Goal: Find specific page/section: Find specific page/section

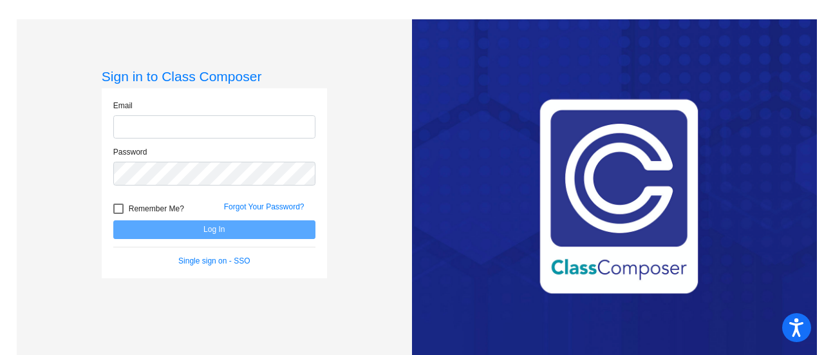
type input "[EMAIL_ADDRESS][DOMAIN_NAME]"
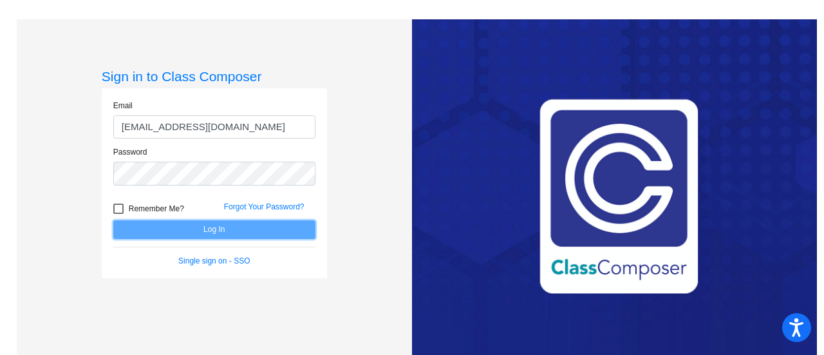
click at [229, 230] on button "Log In" at bounding box center [214, 229] width 202 height 19
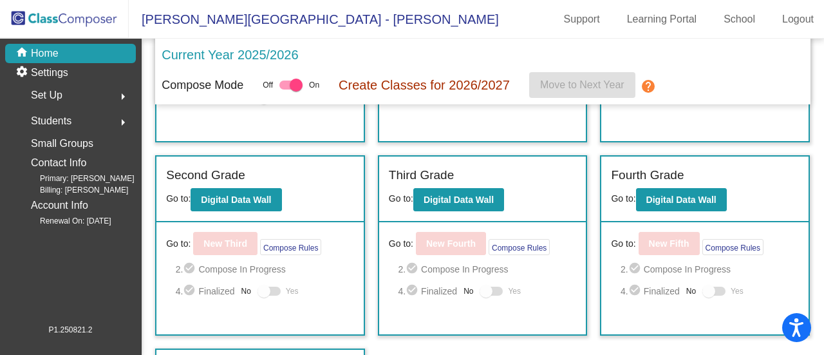
scroll to position [193, 0]
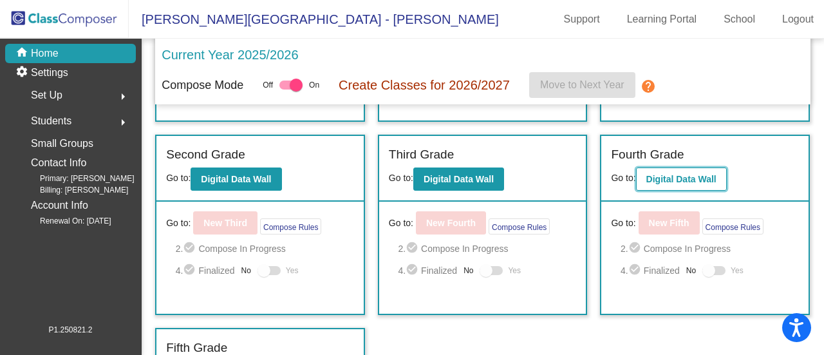
click at [673, 178] on b "Digital Data Wall" at bounding box center [681, 179] width 70 height 10
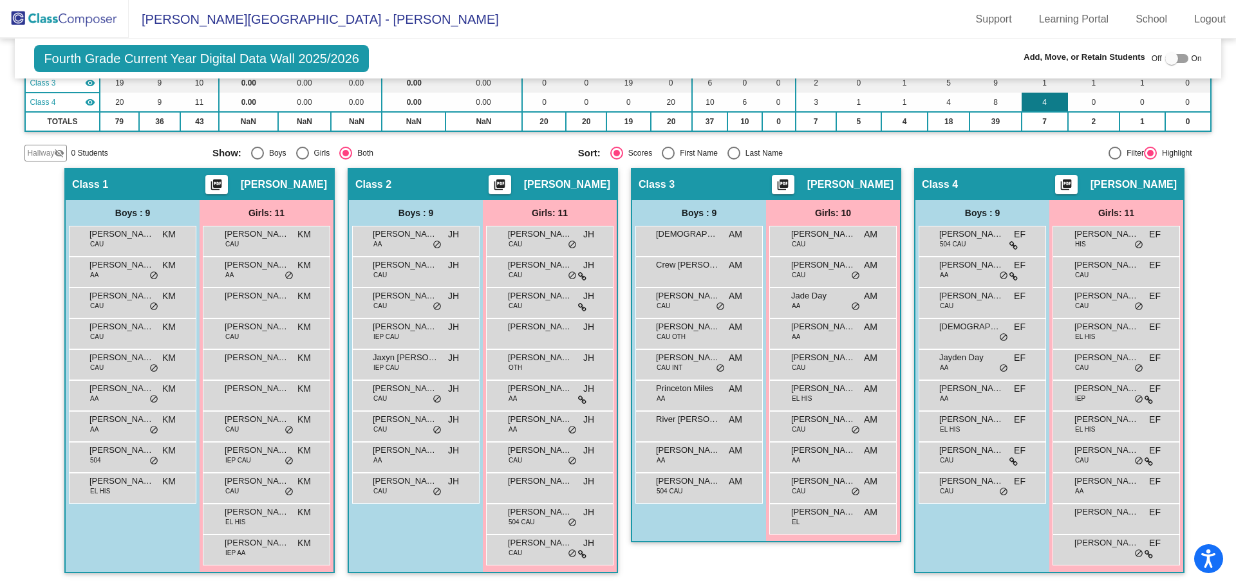
scroll to position [194, 0]
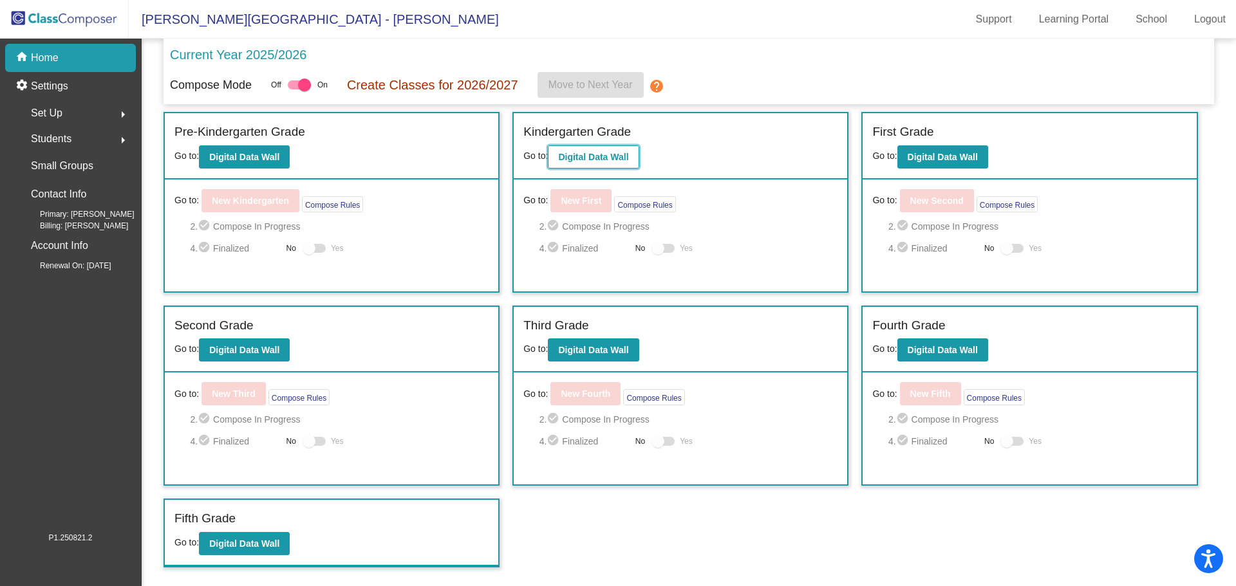
click at [615, 155] on b "Digital Data Wall" at bounding box center [593, 157] width 70 height 10
click at [244, 354] on b "Digital Data Wall" at bounding box center [244, 544] width 70 height 10
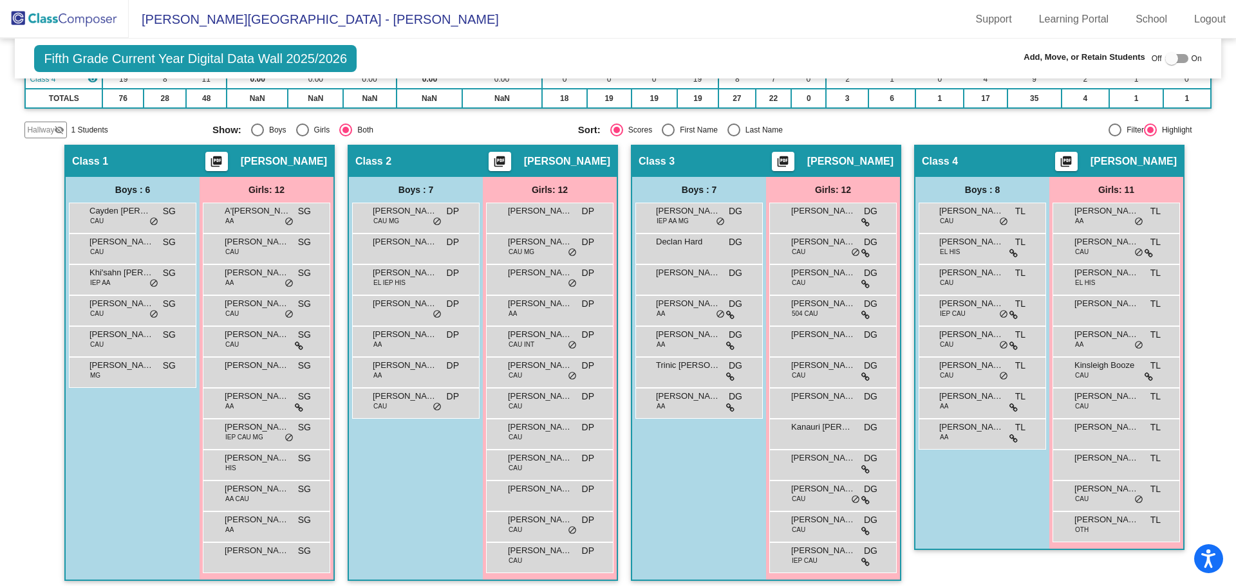
scroll to position [225, 0]
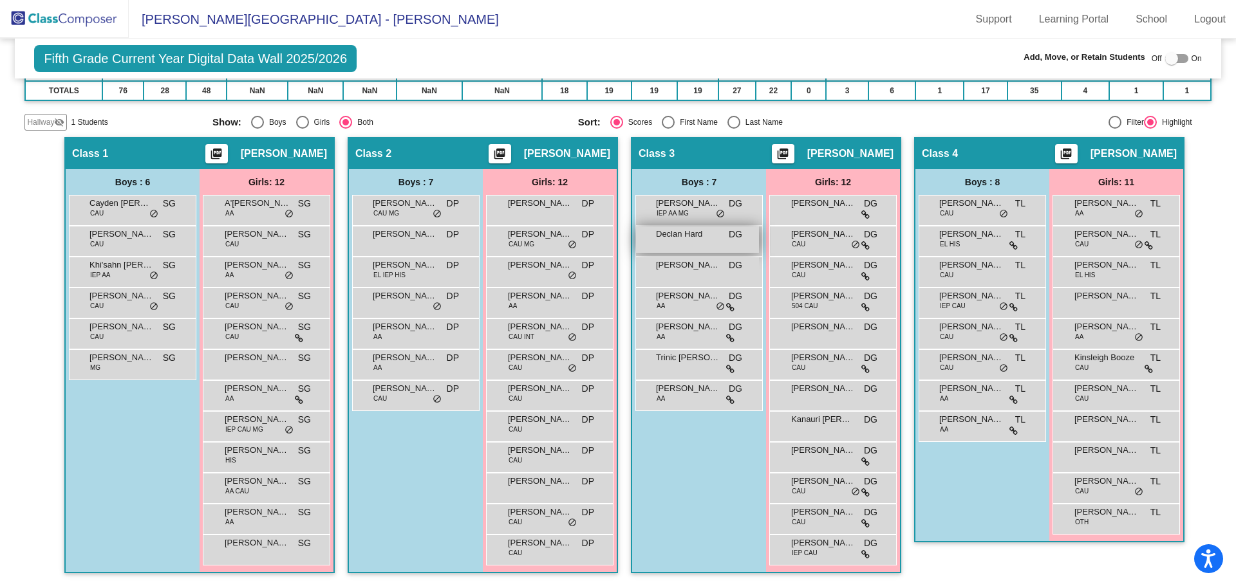
click at [695, 246] on div "Declan Hard DG lock do_not_disturb_alt" at bounding box center [697, 240] width 123 height 26
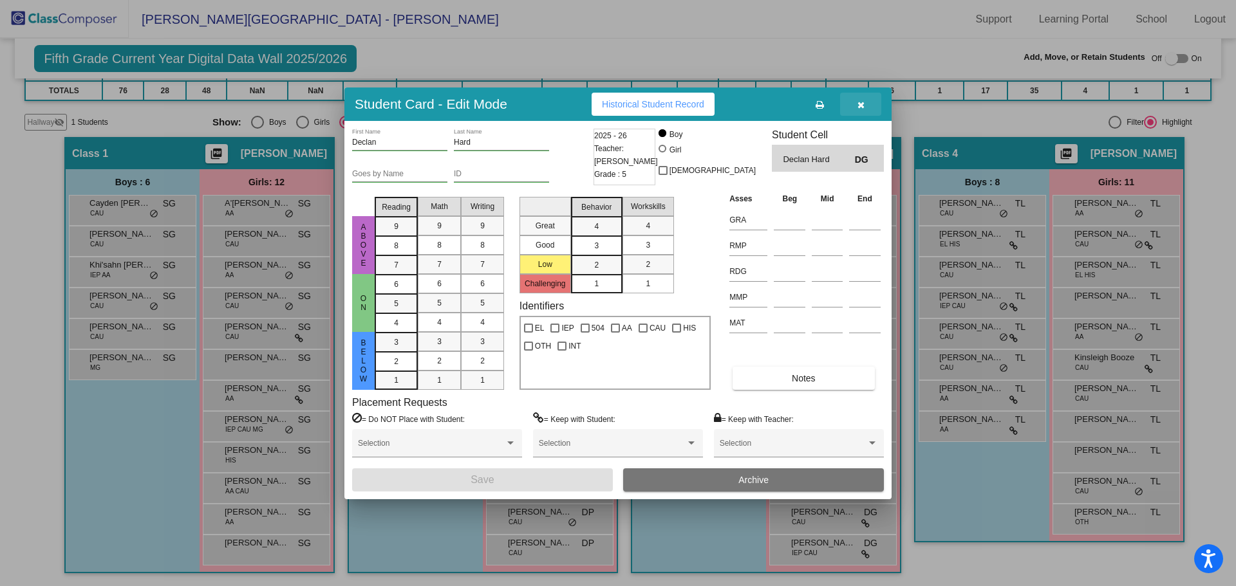
click at [823, 101] on icon "button" at bounding box center [860, 104] width 7 height 9
